Goal: Information Seeking & Learning: Learn about a topic

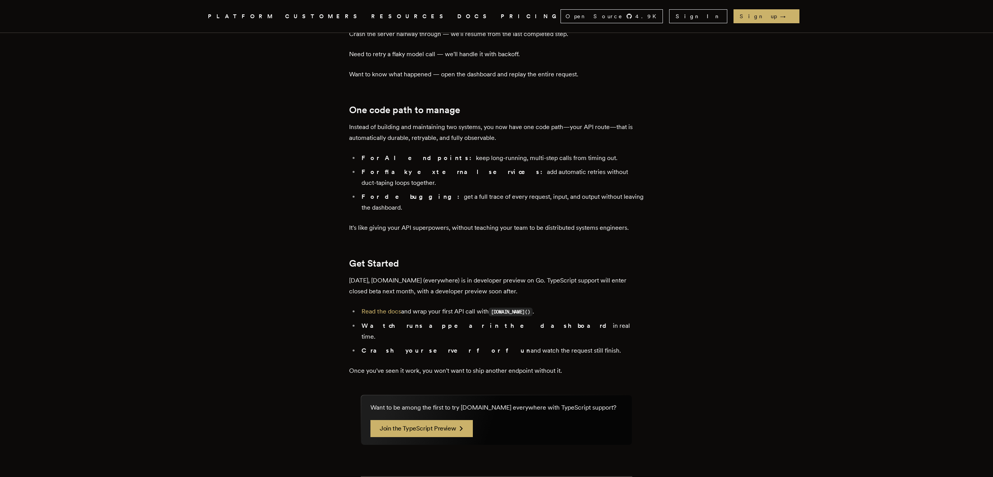
scroll to position [1201, 0]
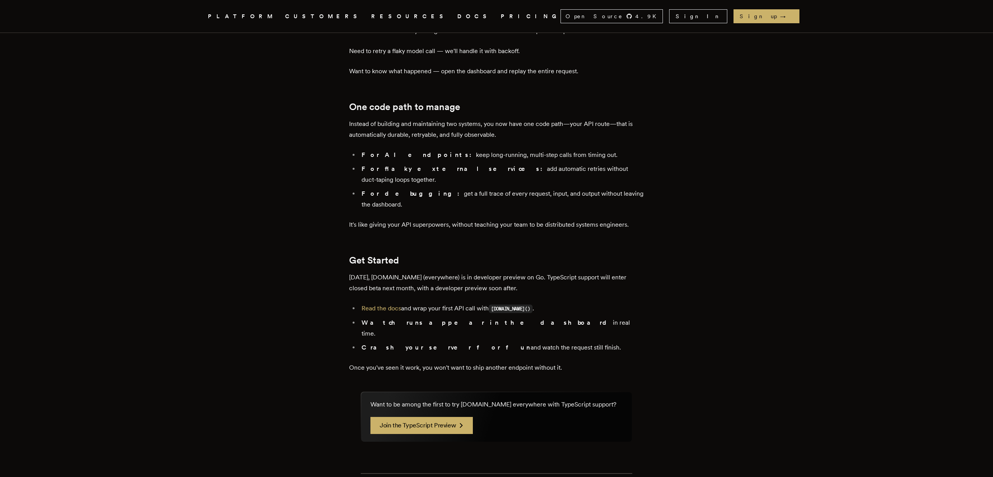
click at [387, 303] on li "Read the docs and wrap your first API call with step.run() ." at bounding box center [501, 308] width 285 height 11
click at [387, 305] on link "Read the docs" at bounding box center [381, 308] width 40 height 7
click at [420, 417] on link "Join the TypeScript Preview" at bounding box center [421, 425] width 102 height 17
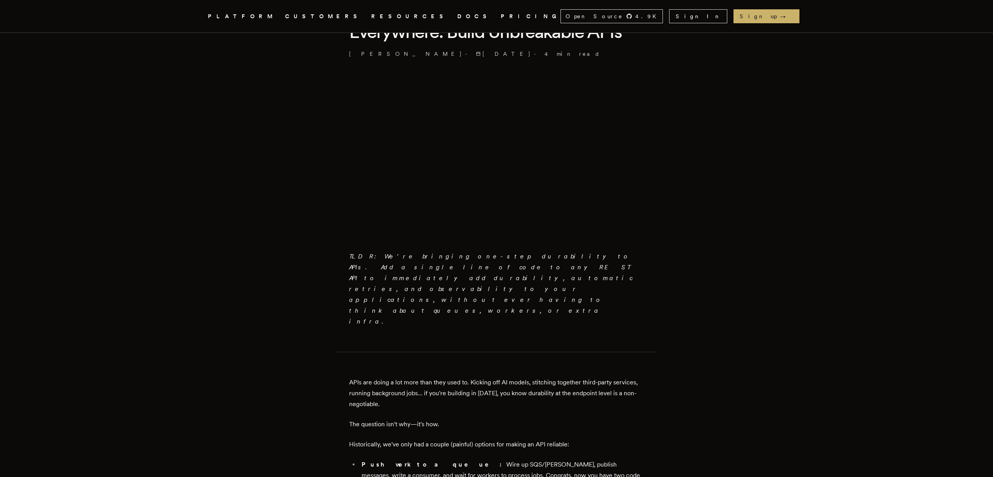
scroll to position [0, 0]
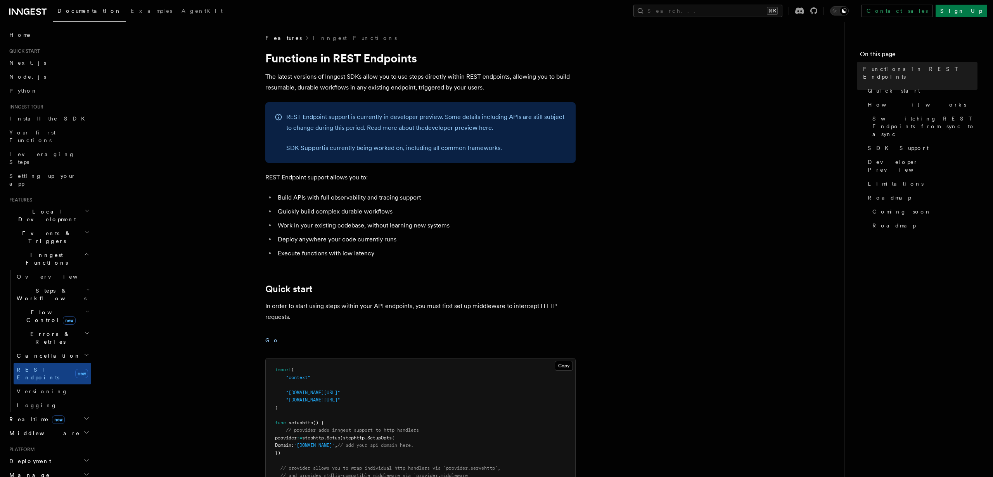
click at [85, 309] on icon "button" at bounding box center [87, 312] width 4 height 6
click at [81, 306] on h2 "Flow Control new" at bounding box center [53, 317] width 78 height 22
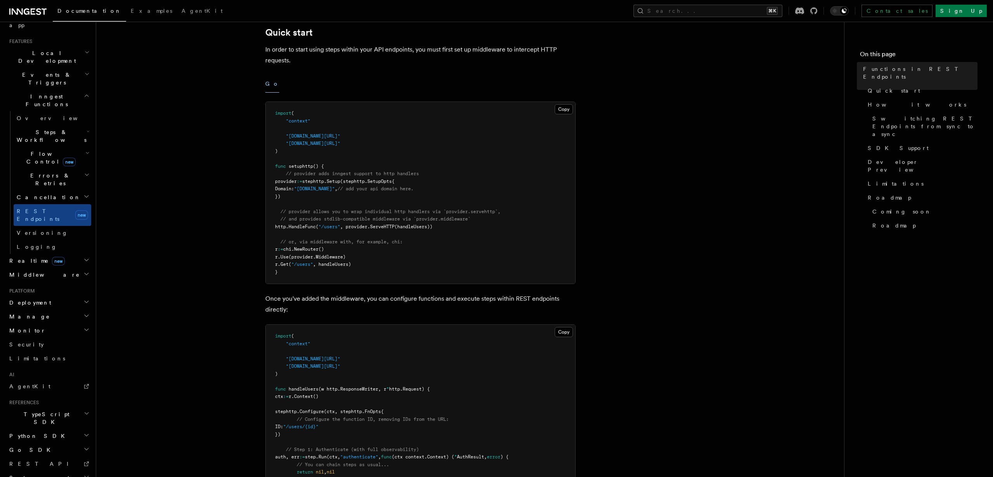
scroll to position [304, 0]
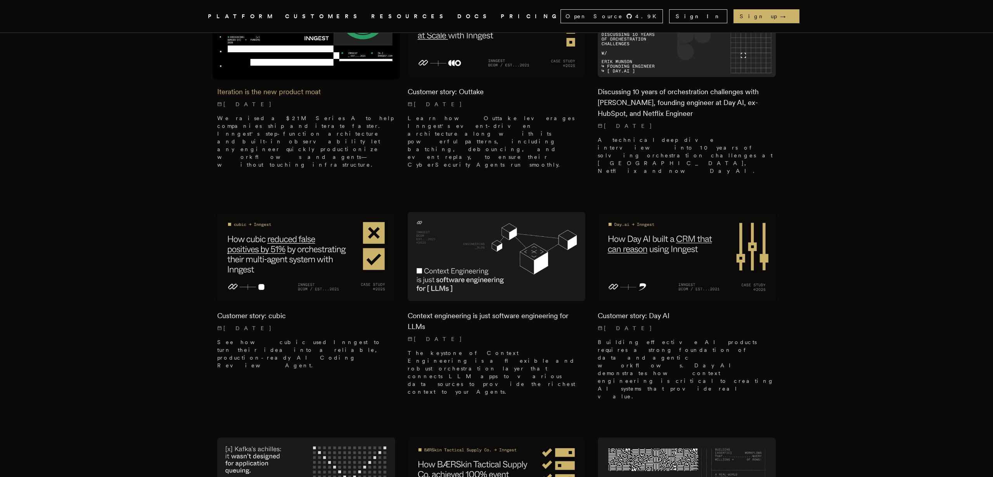
scroll to position [331, 0]
